Goal: Task Accomplishment & Management: Use online tool/utility

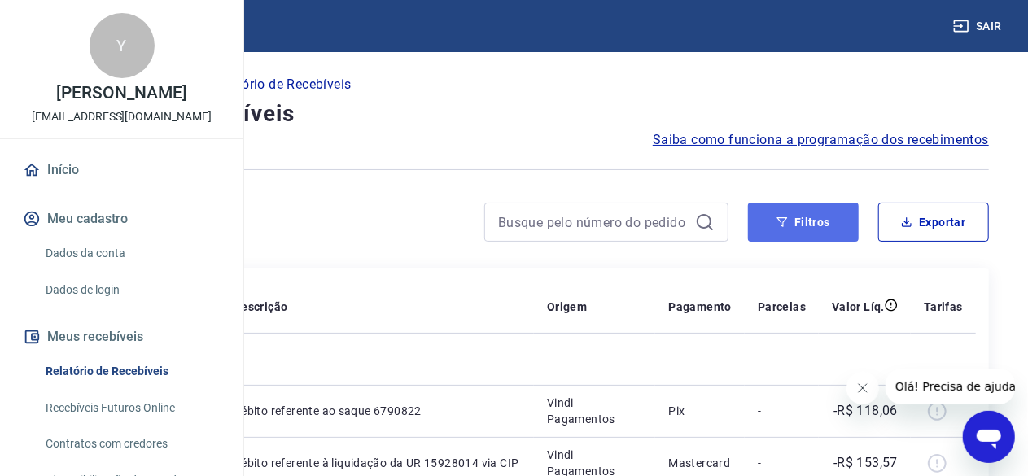
click at [750, 229] on button "Filtros" at bounding box center [803, 222] width 111 height 39
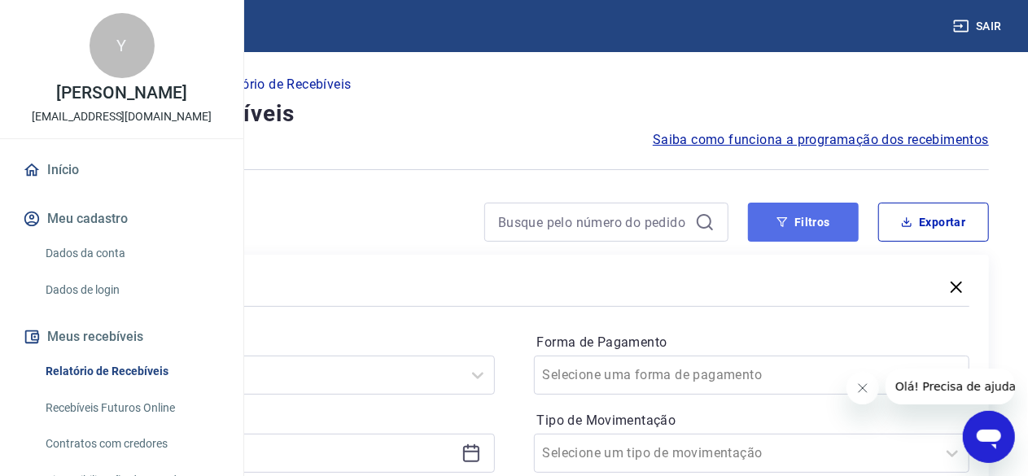
click at [765, 229] on button "Filtros" at bounding box center [803, 222] width 111 height 39
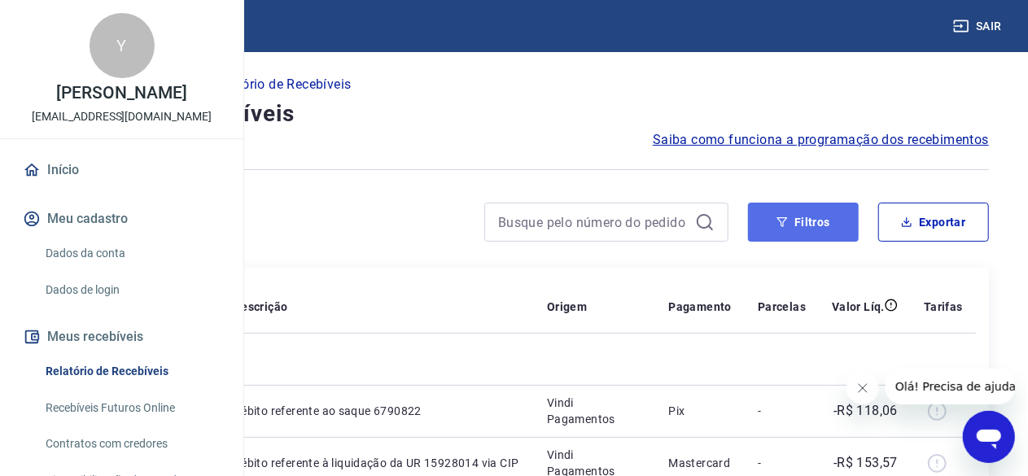
click at [770, 231] on button "Filtros" at bounding box center [803, 222] width 111 height 39
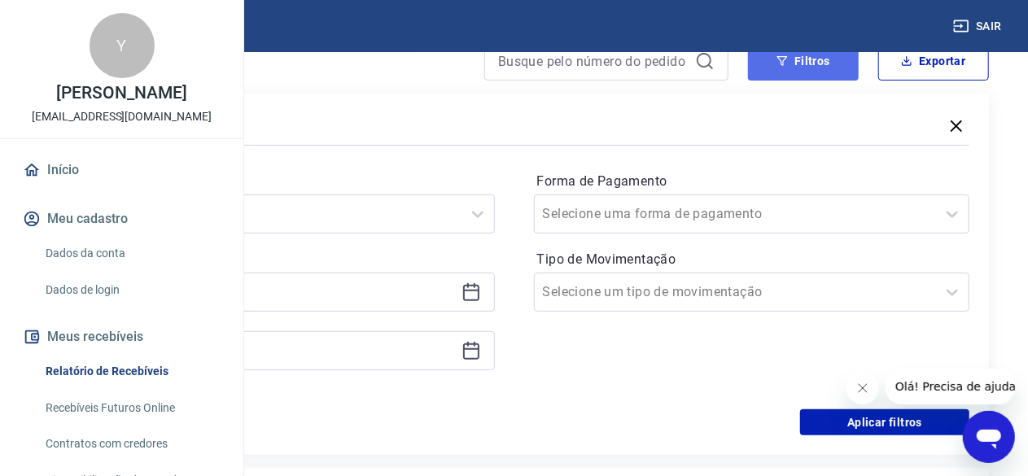
scroll to position [163, 0]
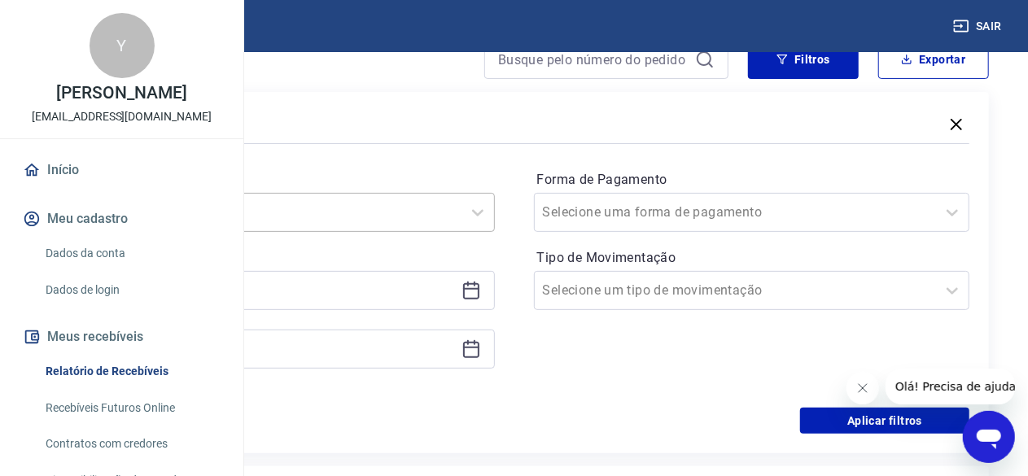
click at [453, 216] on div at bounding box center [261, 212] width 386 height 23
click at [383, 444] on div "Últimos 90 dias" at bounding box center [277, 453] width 436 height 33
click at [388, 440] on div "Filtros Período Últimos 90 dias Período personalizado Forma de Pagamento Seleci…" at bounding box center [514, 272] width 950 height 361
click at [479, 286] on icon at bounding box center [471, 291] width 16 height 16
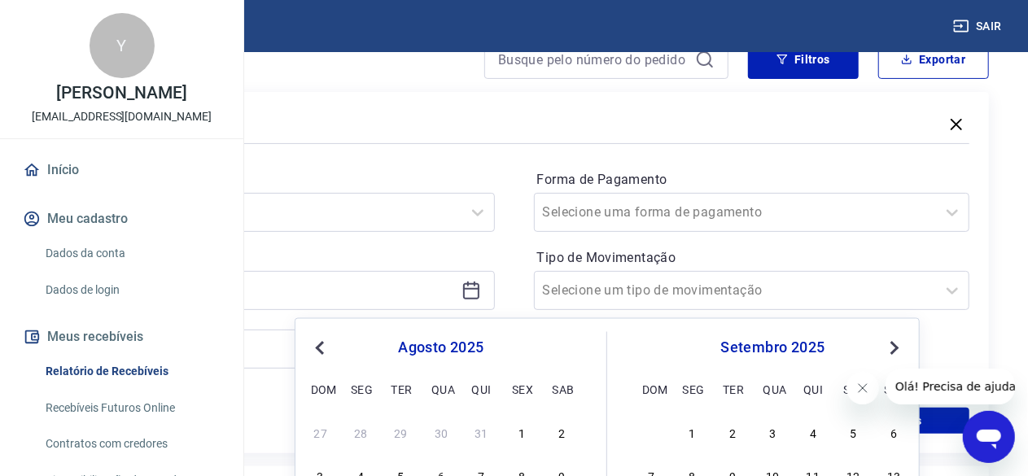
click at [635, 305] on div "Período Últimos 90 [PERSON_NAME] Período personalizado Previous Month Next Mont…" at bounding box center [514, 277] width 911 height 260
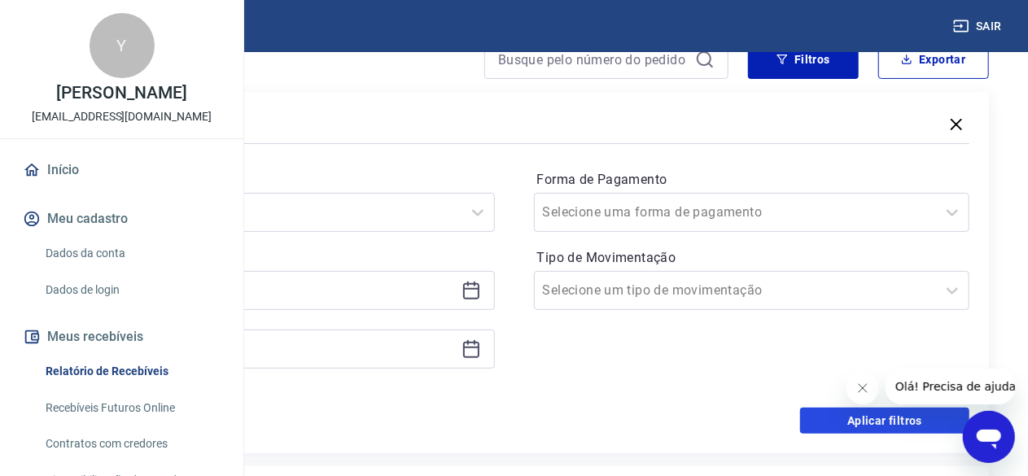
click at [841, 422] on button "Aplicar filtros" at bounding box center [884, 421] width 169 height 26
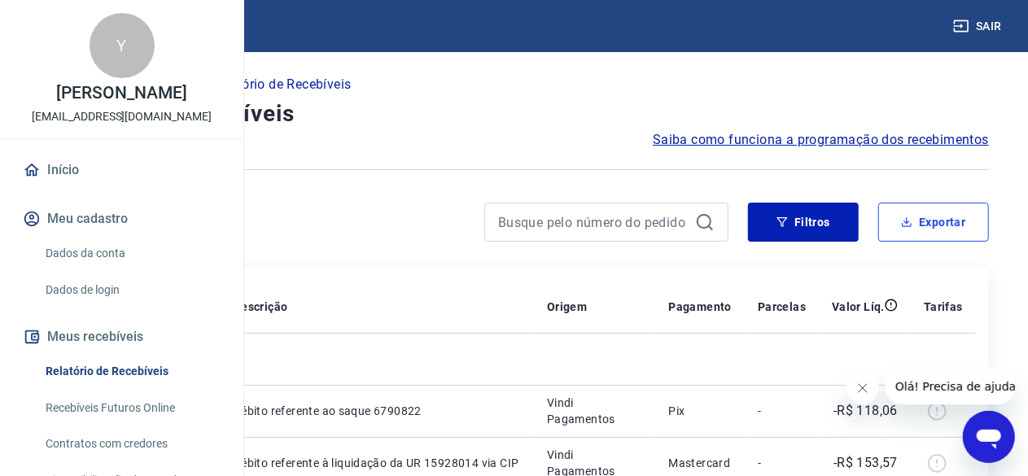
drag, startPoint x: 929, startPoint y: 227, endPoint x: 922, endPoint y: 219, distance: 10.4
click at [928, 227] on button "Exportar" at bounding box center [933, 222] width 111 height 39
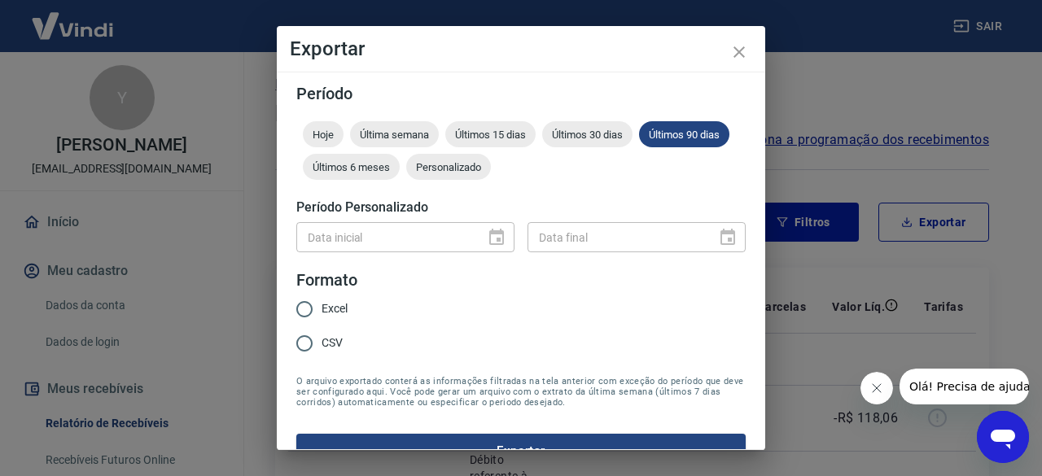
click at [303, 298] on input "Excel" at bounding box center [304, 309] width 34 height 34
radio input "true"
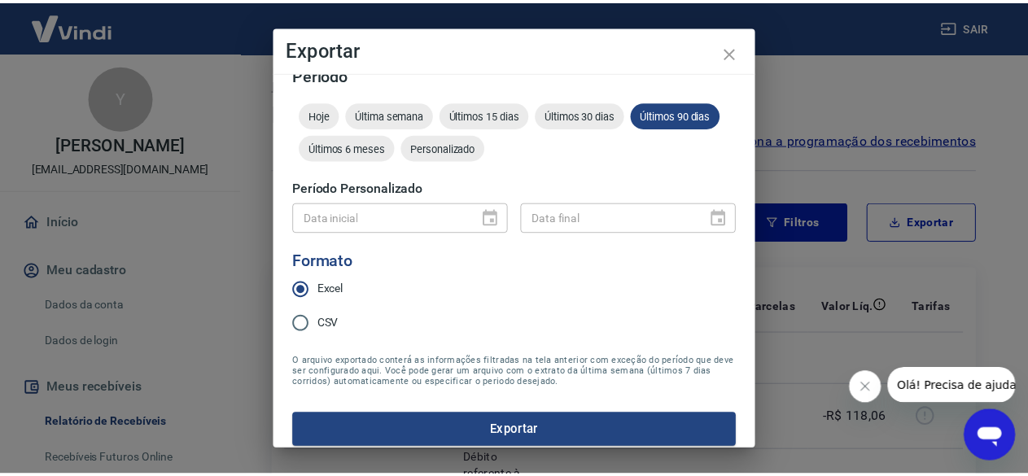
scroll to position [31, 0]
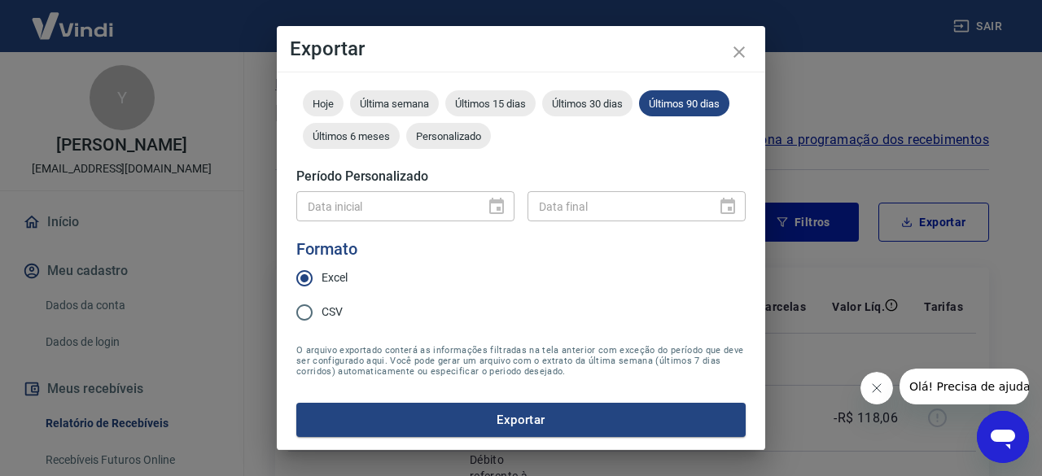
click at [471, 413] on button "Exportar" at bounding box center [520, 420] width 449 height 34
